Goal: Task Accomplishment & Management: Manage account settings

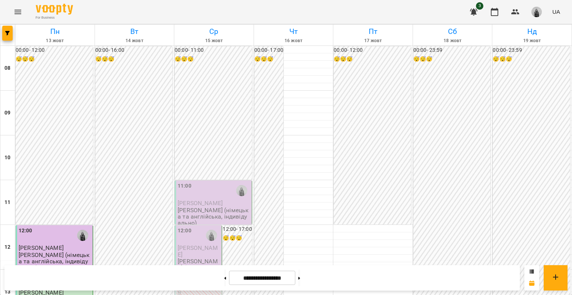
scroll to position [74, 0]
click at [216, 182] on div "11:00" at bounding box center [214, 190] width 73 height 17
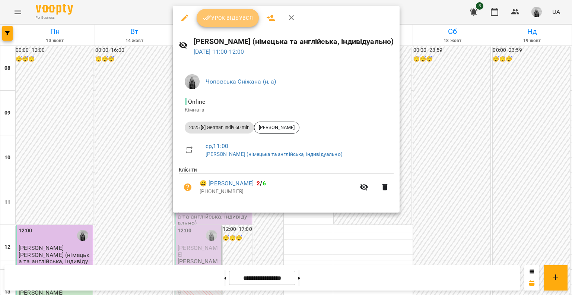
click at [225, 16] on span "Урок відбувся" at bounding box center [228, 17] width 51 height 9
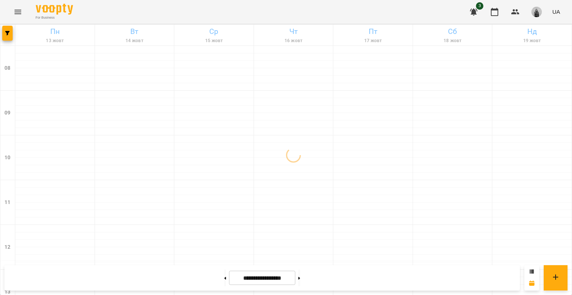
scroll to position [74, 0]
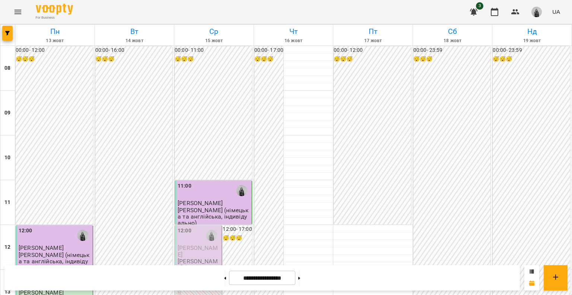
click at [203, 226] on div at bounding box center [211, 234] width 17 height 17
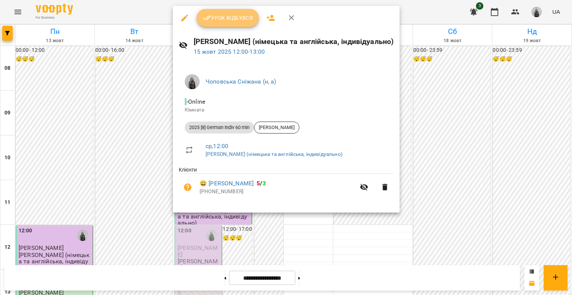
click at [226, 20] on span "Урок відбувся" at bounding box center [228, 17] width 51 height 9
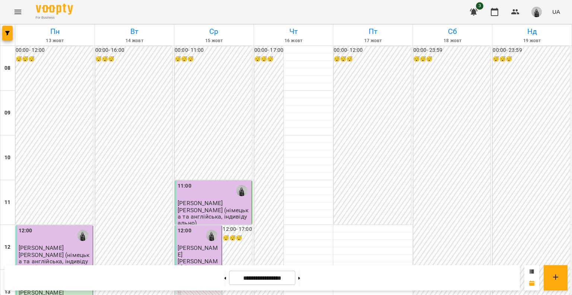
scroll to position [186, 0]
click at [300, 280] on button at bounding box center [299, 277] width 2 height 16
type input "**********"
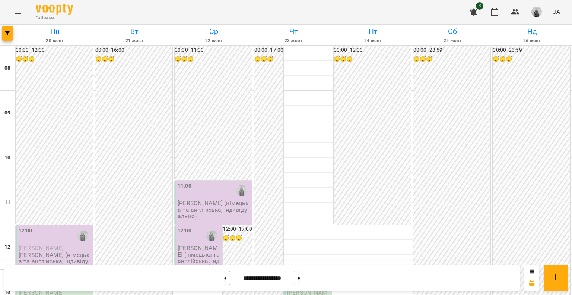
scroll to position [335, 0]
